Goal: Task Accomplishment & Management: Use online tool/utility

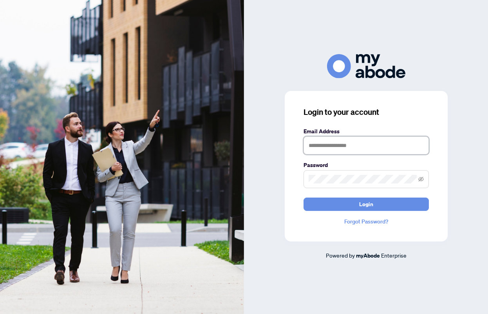
click at [330, 146] on input "text" at bounding box center [365, 145] width 125 height 18
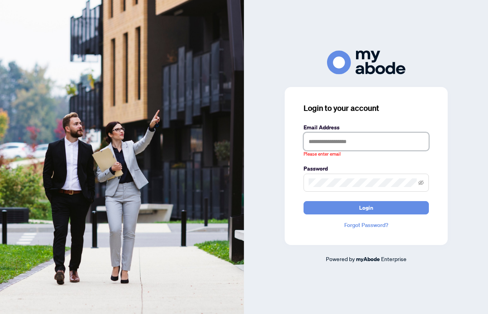
type input "**********"
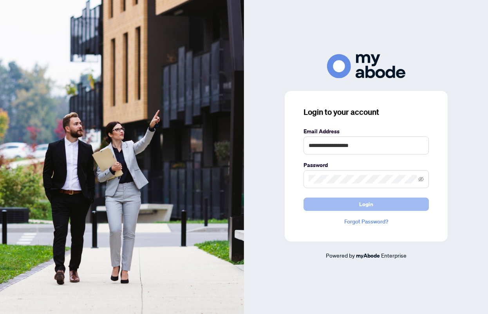
click at [412, 206] on button "Login" at bounding box center [365, 203] width 125 height 13
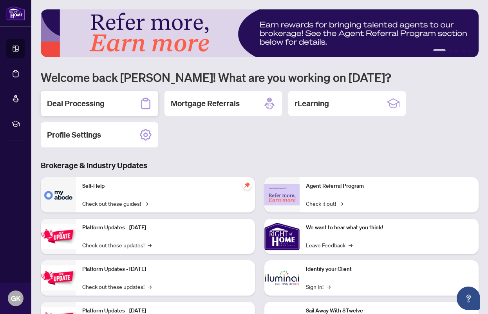
click at [98, 103] on h2 "Deal Processing" at bounding box center [76, 103] width 58 height 11
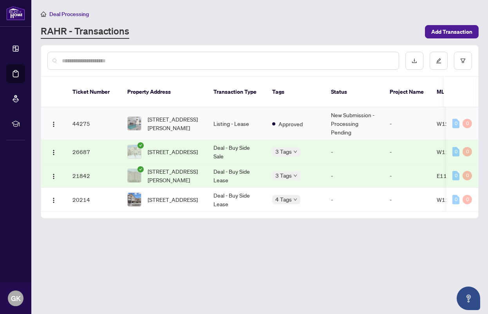
click at [84, 115] on td "44275" at bounding box center [93, 123] width 55 height 32
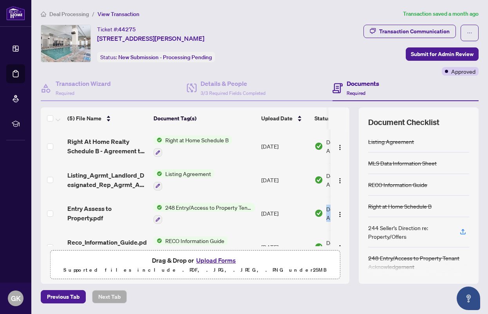
drag, startPoint x: 349, startPoint y: 195, endPoint x: 350, endPoint y: 213, distance: 18.0
click at [350, 213] on div "(5) File Name Document Tag(s) Upload Date Status Right At Home Realty Schedule …" at bounding box center [260, 195] width 438 height 176
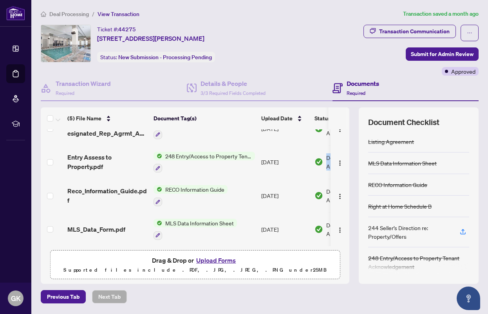
scroll to position [25, 0]
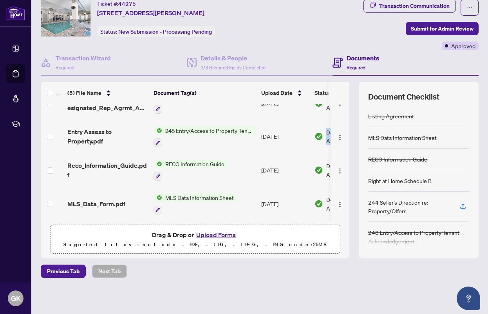
click at [222, 234] on button "Upload Forms" at bounding box center [216, 234] width 44 height 10
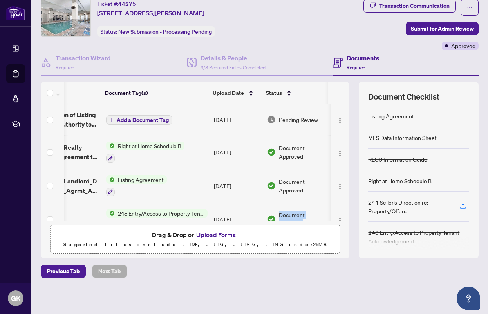
scroll to position [0, 49]
click at [337, 118] on img "button" at bounding box center [340, 120] width 6 height 6
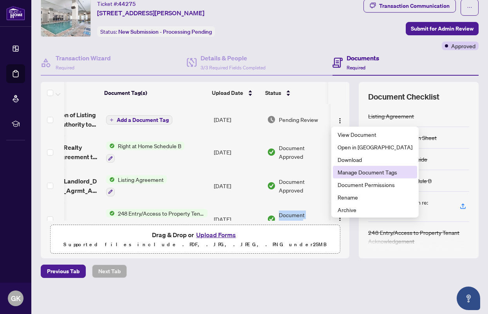
click at [344, 169] on span "Manage Document Tags" at bounding box center [374, 172] width 75 height 9
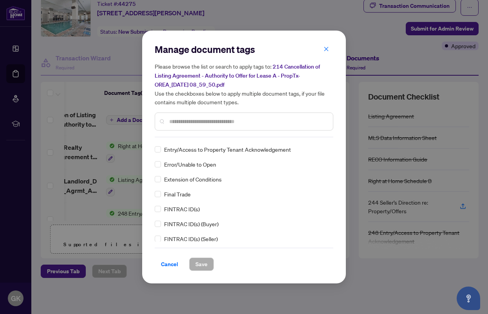
scroll to position [796, 0]
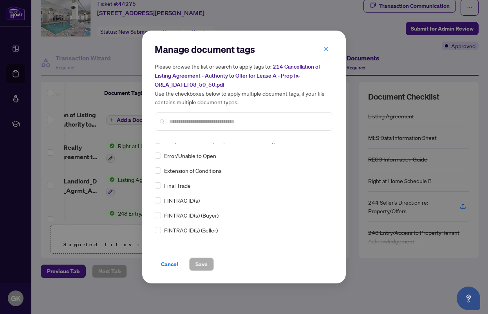
click at [283, 124] on input "text" at bounding box center [247, 121] width 157 height 9
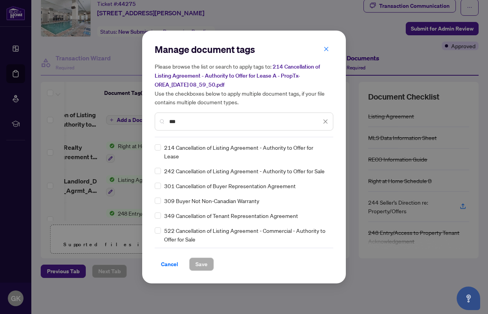
scroll to position [0, 0]
type input "***"
click at [202, 262] on span "Save" at bounding box center [201, 264] width 12 height 13
